Goal: Task Accomplishment & Management: Manage account settings

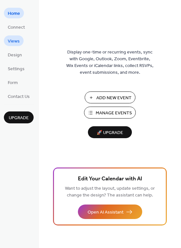
click at [13, 40] on span "Views" at bounding box center [14, 41] width 12 height 7
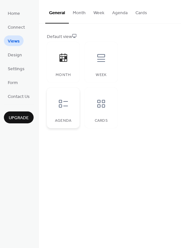
click at [64, 114] on div "Agenda" at bounding box center [63, 108] width 33 height 41
click at [101, 70] on div "Week" at bounding box center [100, 62] width 33 height 41
click at [99, 12] on button "Week" at bounding box center [98, 11] width 19 height 23
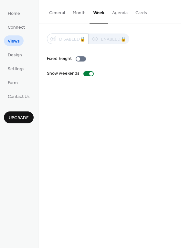
click at [121, 13] on button "Agenda" at bounding box center [119, 11] width 23 height 23
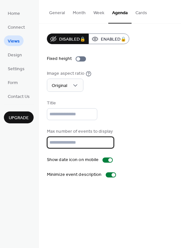
click at [106, 148] on input "**" at bounding box center [80, 143] width 67 height 12
type input "*"
click at [141, 12] on button "Cards" at bounding box center [140, 11] width 19 height 23
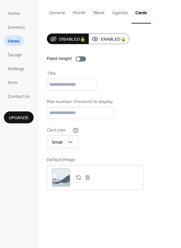
click at [56, 13] on button "General" at bounding box center [57, 11] width 24 height 23
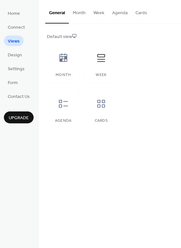
click at [79, 13] on button "Month" at bounding box center [79, 11] width 21 height 23
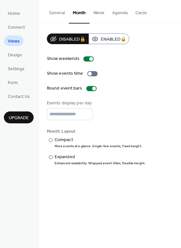
click at [55, 13] on button "General" at bounding box center [57, 11] width 24 height 23
